Goal: Navigation & Orientation: Find specific page/section

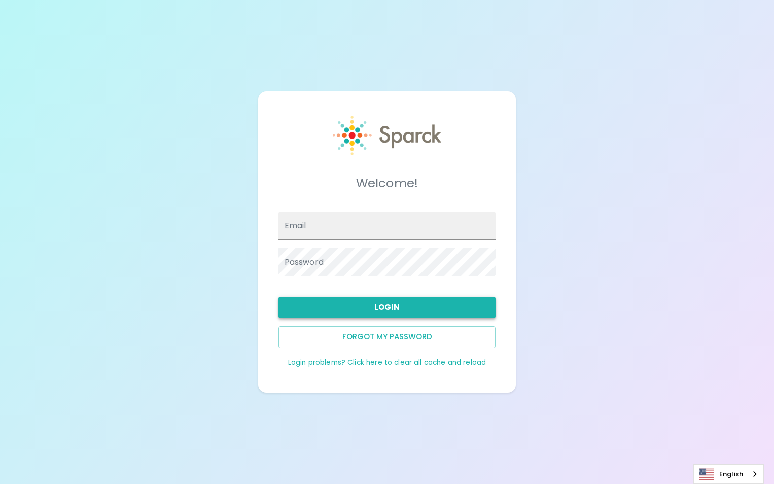
type input "[EMAIL_ADDRESS][DOMAIN_NAME]"
click at [394, 311] on button "Login" at bounding box center [388, 307] width 218 height 21
click at [403, 303] on button "Login" at bounding box center [388, 307] width 218 height 21
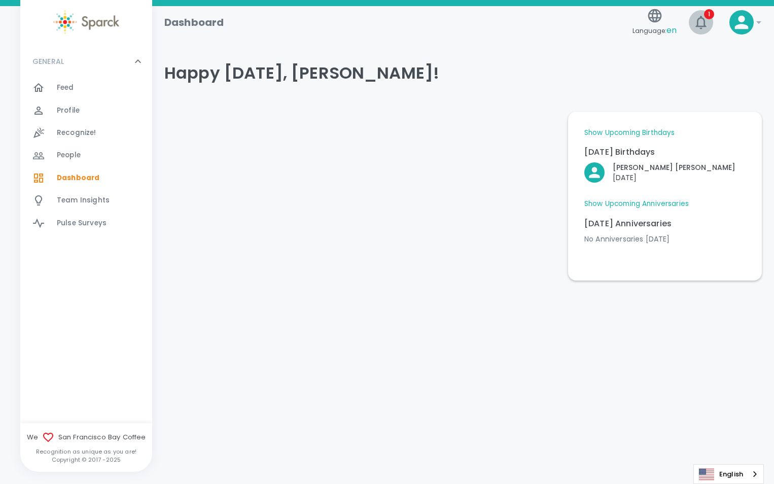
click at [705, 19] on icon "button" at bounding box center [701, 22] width 16 height 16
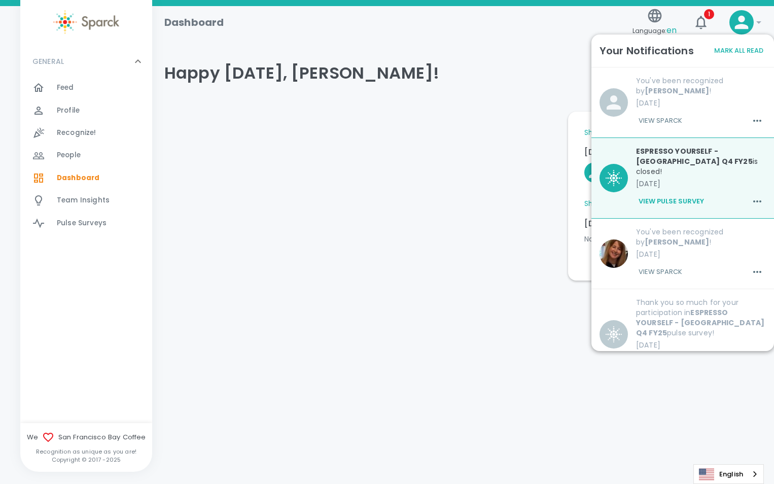
click at [718, 120] on div "View Sparck" at bounding box center [701, 120] width 130 height 17
click at [63, 82] on span "Feed 0" at bounding box center [65, 88] width 17 height 14
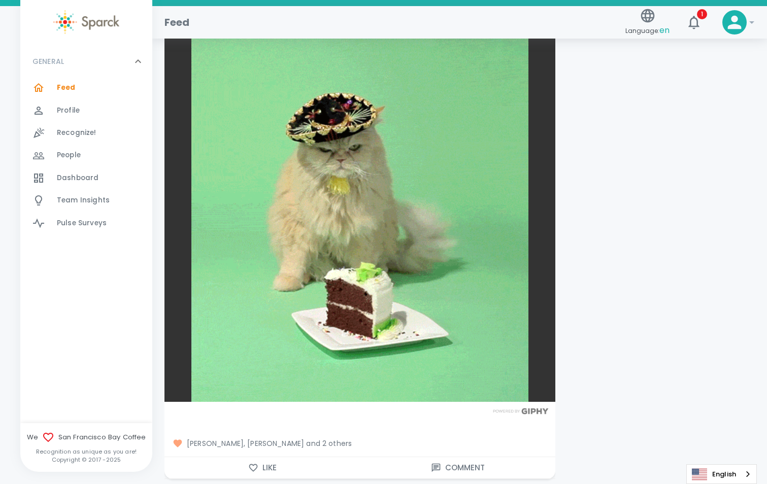
scroll to position [26064, 0]
